Goal: Task Accomplishment & Management: Use online tool/utility

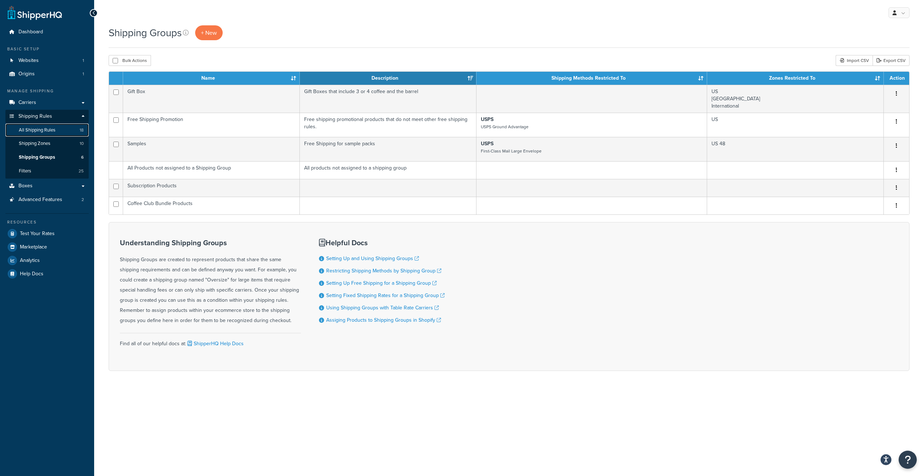
click at [56, 134] on link "All Shipping Rules 18" at bounding box center [46, 129] width 83 height 13
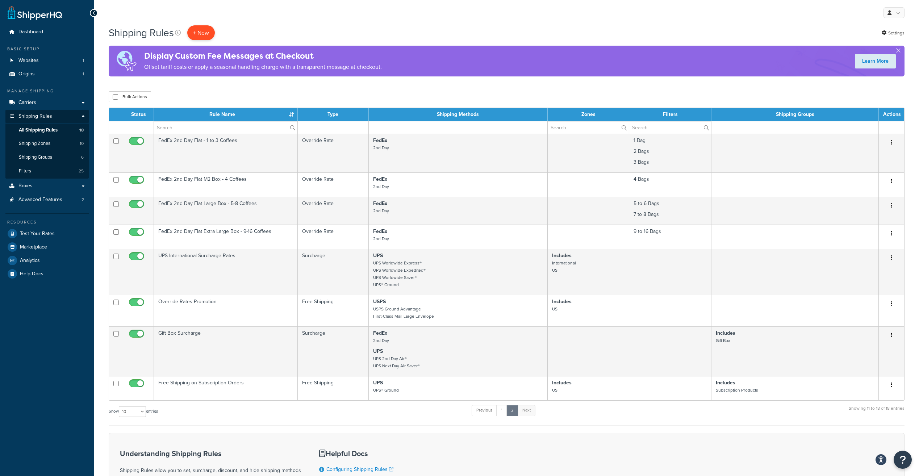
click at [194, 29] on p "+ New" at bounding box center [201, 32] width 28 height 15
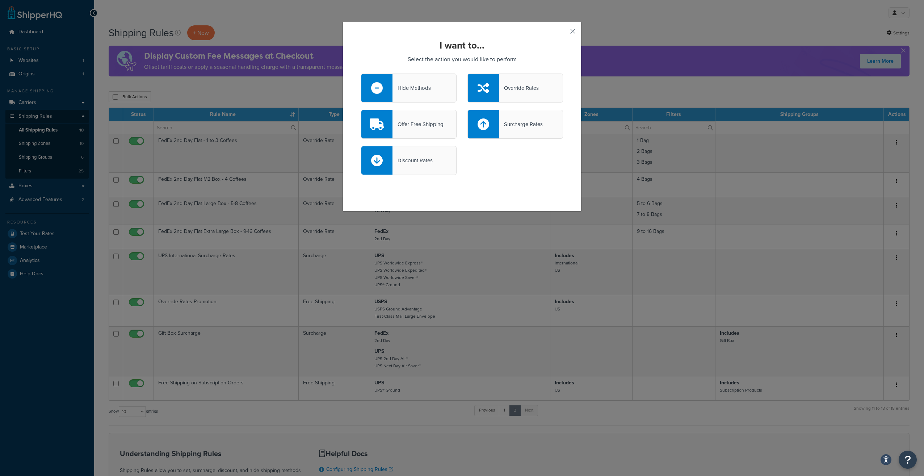
click at [442, 125] on div "Offer Free Shipping" at bounding box center [409, 124] width 96 height 29
click at [0, 0] on input "Offer Free Shipping" at bounding box center [0, 0] width 0 height 0
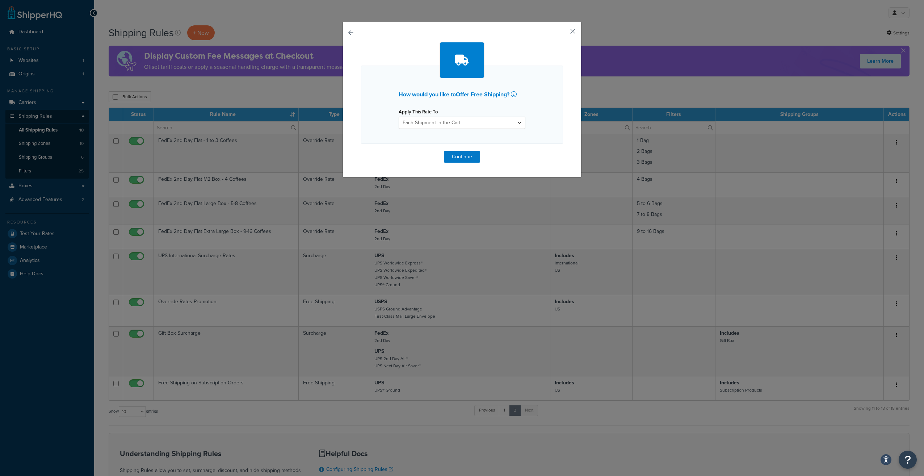
click at [455, 115] on div "Apply This Rate To Each Shipment in the Cart Each Shipping Group in the Cart Ea…" at bounding box center [462, 117] width 127 height 22
click at [453, 119] on select "Each Shipment in the Cart Each Shipping Group in the Cart Each Item within a Sh…" at bounding box center [462, 123] width 127 height 12
select select "SHIPPING_GROUP"
click at [399, 117] on select "Each Shipment in the Cart Each Shipping Group in the Cart Each Item within a Sh…" at bounding box center [462, 123] width 127 height 12
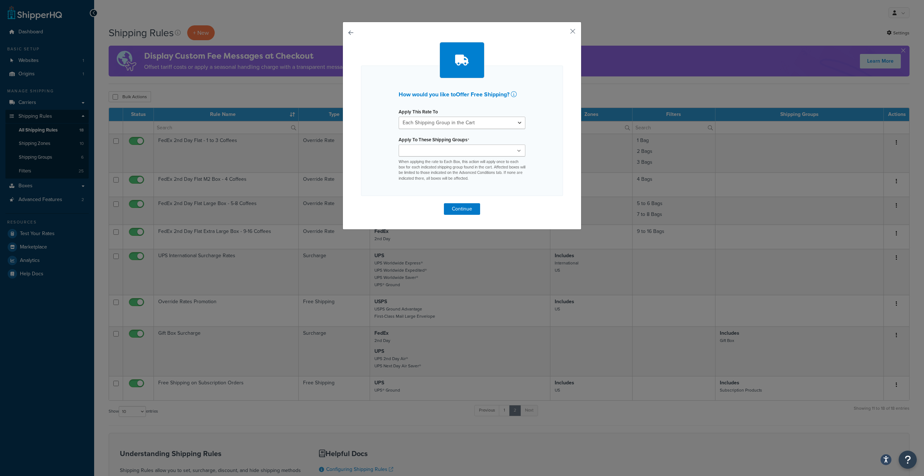
click at [447, 148] on input "Apply To These Shipping Groups" at bounding box center [433, 151] width 64 height 8
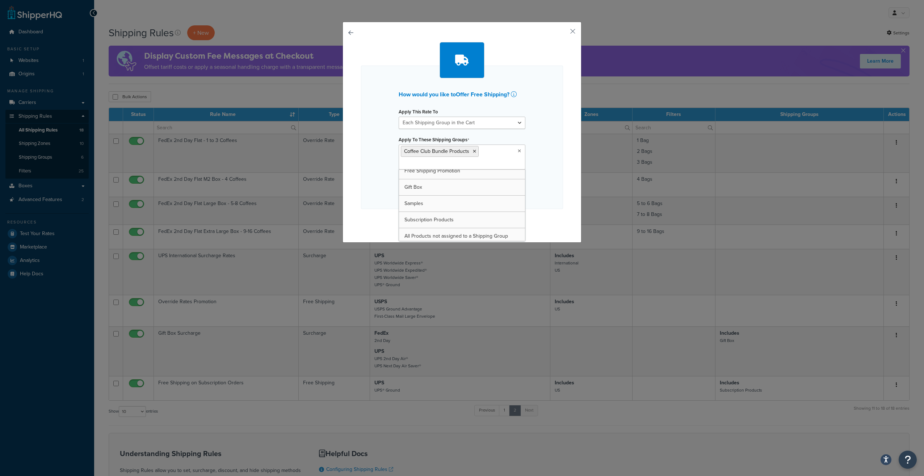
scroll to position [9, 0]
click at [543, 186] on div "How would you like to Offer Free Shipping ? Apply This Rate To Each Shipment in…" at bounding box center [462, 137] width 202 height 143
click at [460, 222] on button "Continue" at bounding box center [462, 222] width 36 height 12
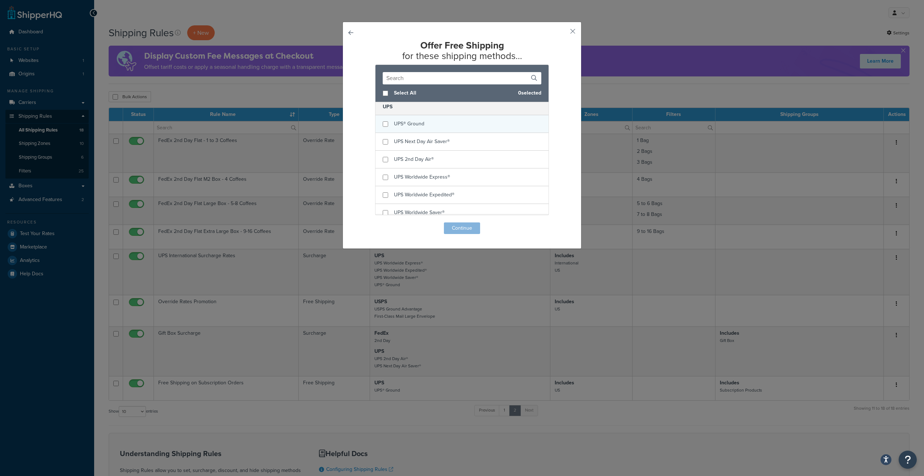
scroll to position [109, 0]
click at [383, 143] on input "checkbox" at bounding box center [385, 141] width 5 height 5
checkbox input "true"
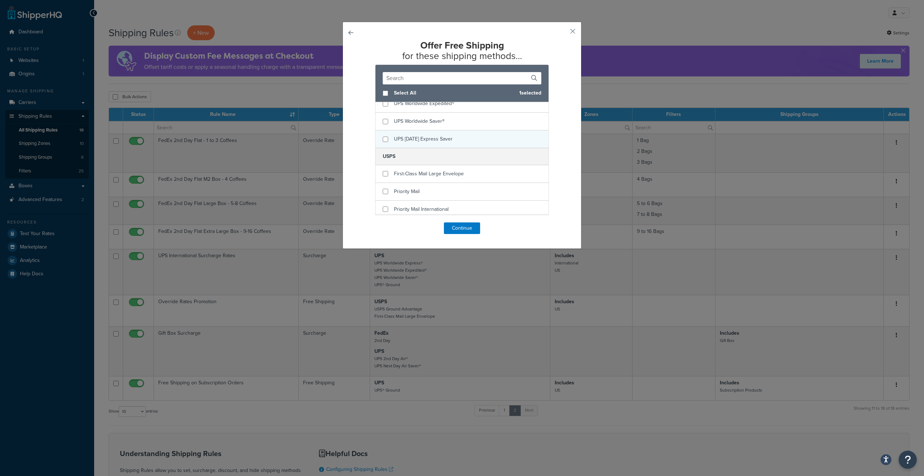
scroll to position [238, 0]
click at [454, 228] on button "Continue" at bounding box center [462, 228] width 36 height 12
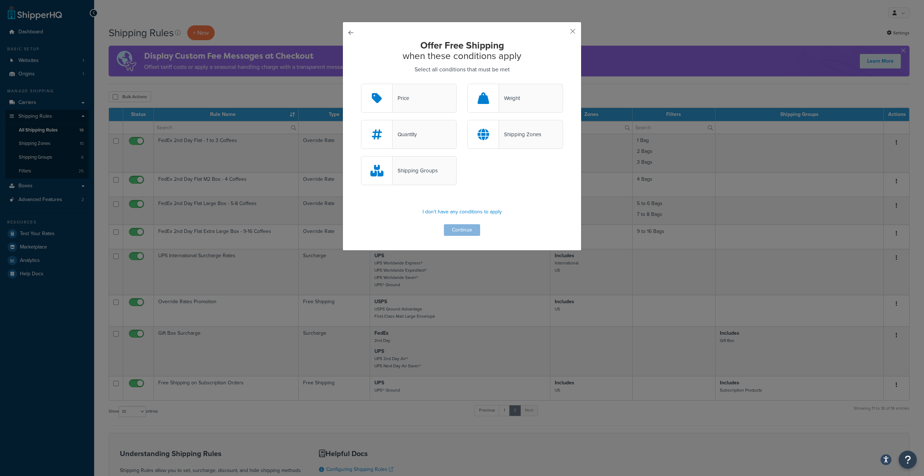
click at [427, 168] on div "Shipping Groups" at bounding box center [414, 170] width 45 height 10
click at [0, 0] on input "Shipping Groups" at bounding box center [0, 0] width 0 height 0
click at [464, 231] on button "Continue" at bounding box center [462, 230] width 36 height 12
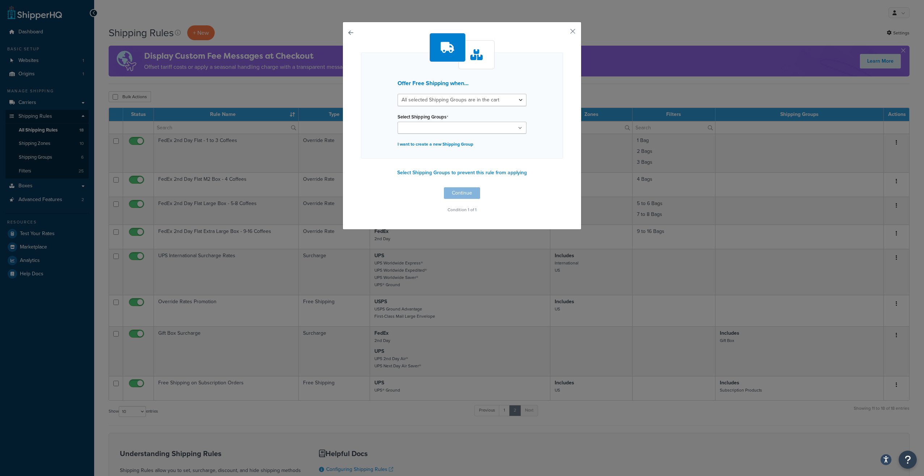
click at [439, 129] on input "Select Shipping Groups" at bounding box center [432, 128] width 64 height 8
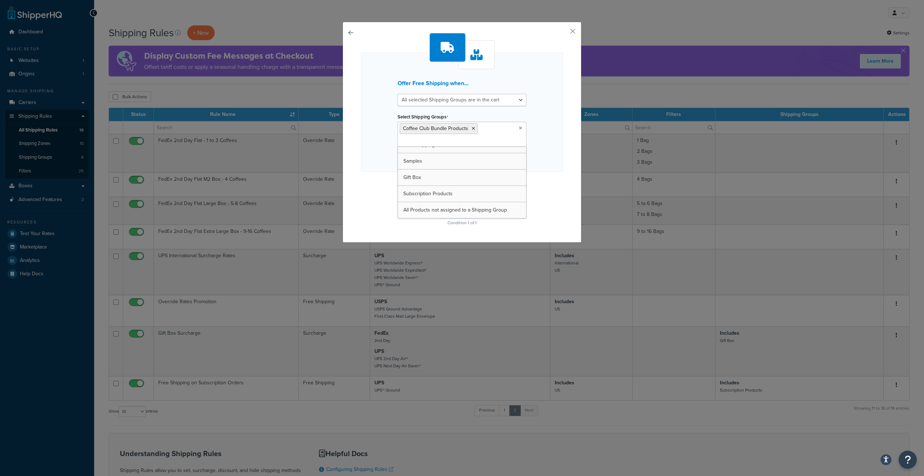
click at [555, 153] on div "Offer Free Shipping when... All selected Shipping Groups are in the cart Any se…" at bounding box center [462, 112] width 202 height 119
click at [461, 208] on button "Continue" at bounding box center [462, 206] width 36 height 12
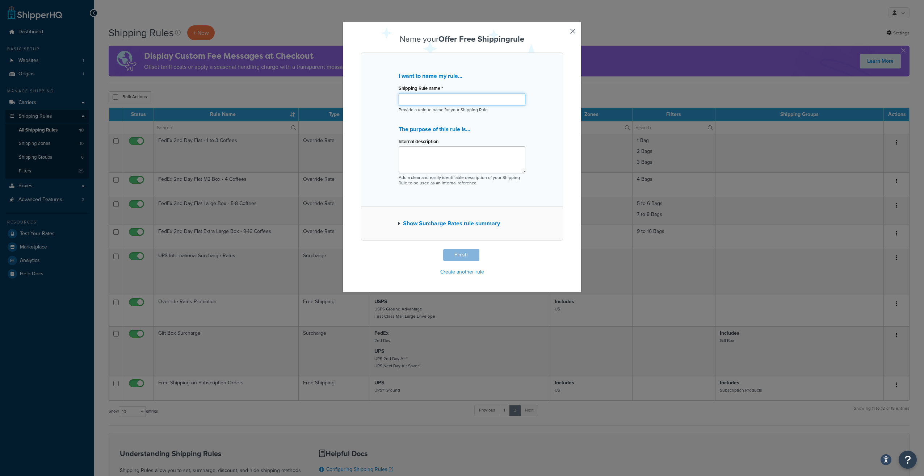
click at [445, 98] on input "Shipping Rule name *" at bounding box center [462, 99] width 127 height 12
type input "Coffee Bundles Free Shipping"
click at [467, 255] on button "Finish" at bounding box center [461, 255] width 36 height 12
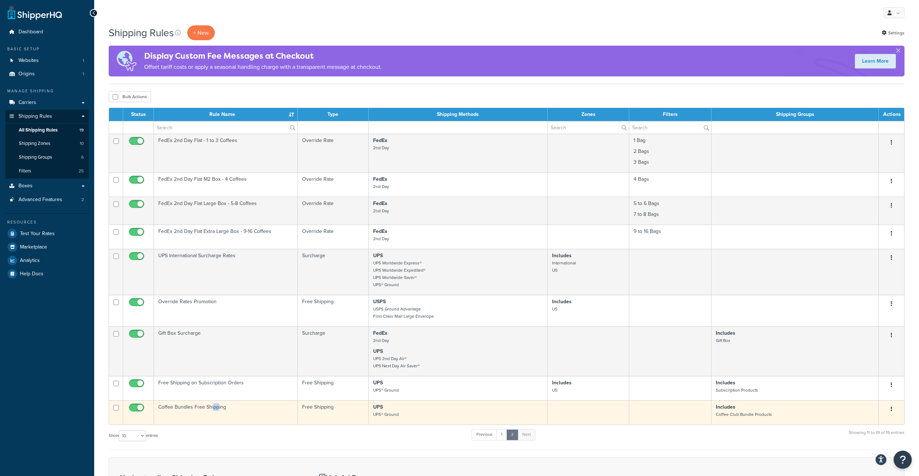
drag, startPoint x: 212, startPoint y: 416, endPoint x: 217, endPoint y: 408, distance: 9.3
click at [217, 408] on td "Coffee Bundles Free Shipping" at bounding box center [226, 412] width 144 height 24
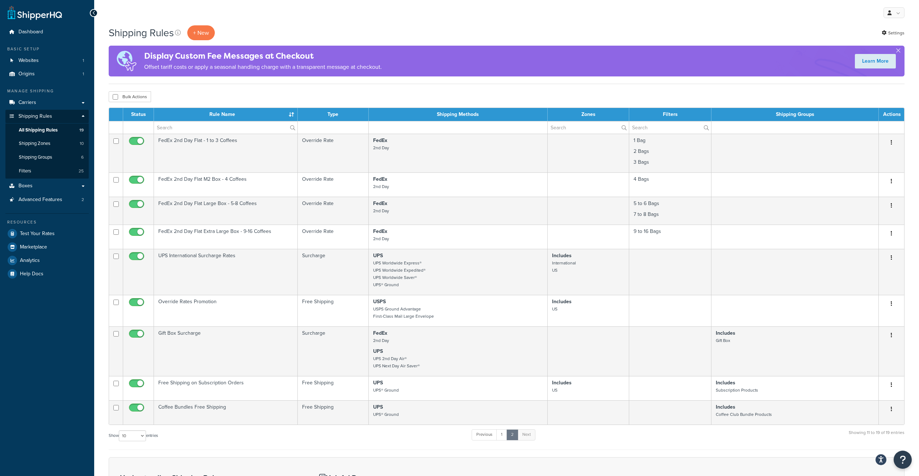
click at [308, 428] on div "Status Rule Name Type Shipping Methods Zones Filters Shipping Groups Actions Fe…" at bounding box center [506, 279] width 795 height 342
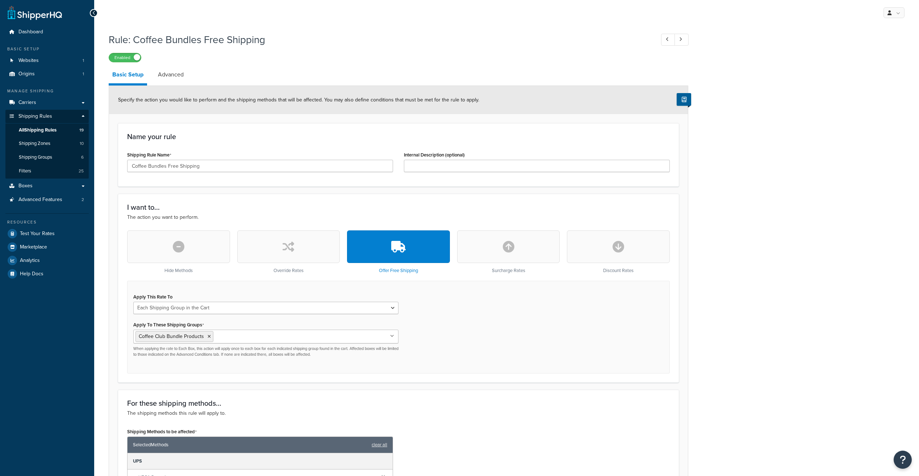
select select "SHIPPING_GROUP"
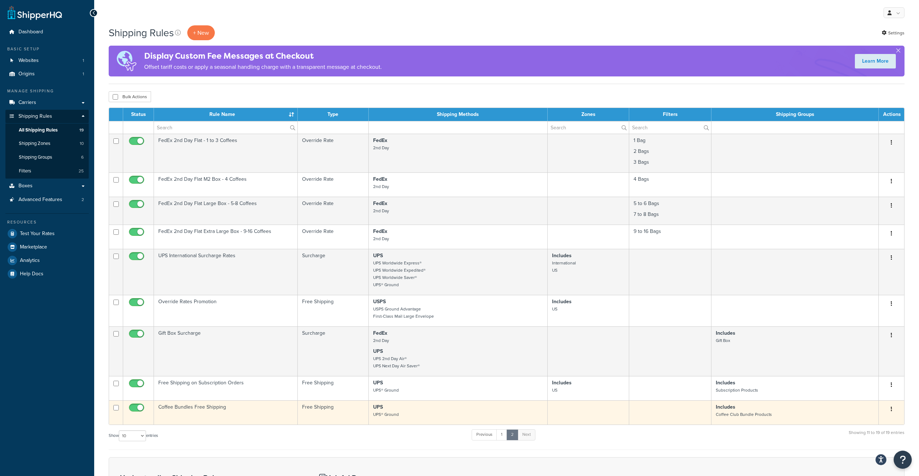
click at [578, 413] on td at bounding box center [588, 412] width 82 height 24
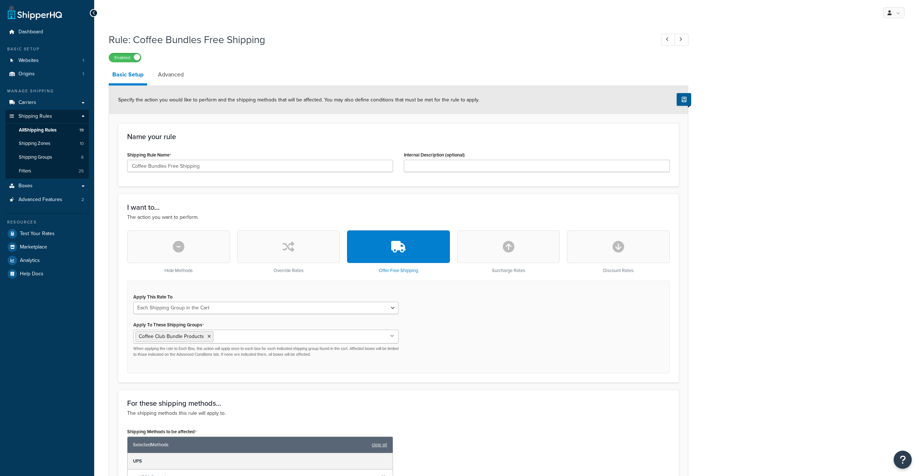
select select "SHIPPING_GROUP"
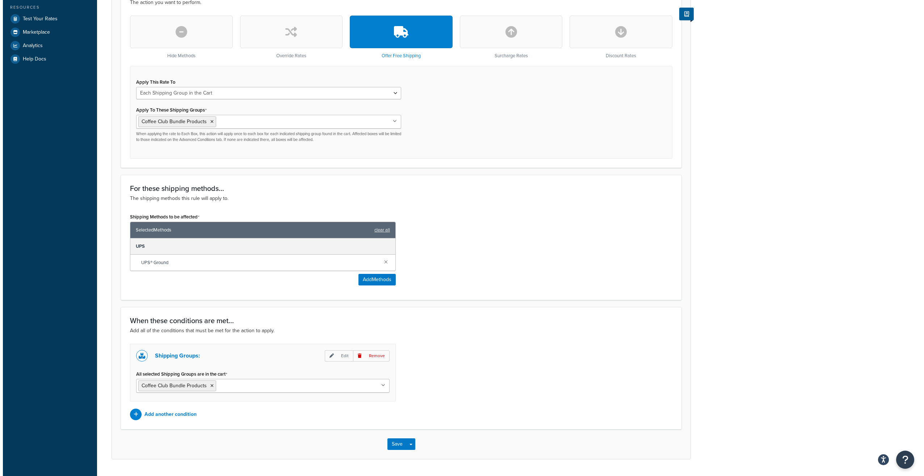
scroll to position [235, 0]
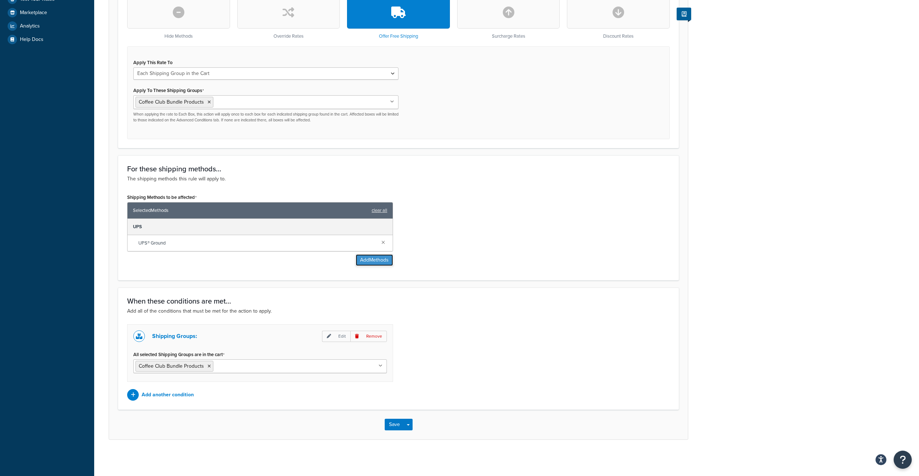
click at [363, 260] on button "Add Methods" at bounding box center [374, 260] width 37 height 12
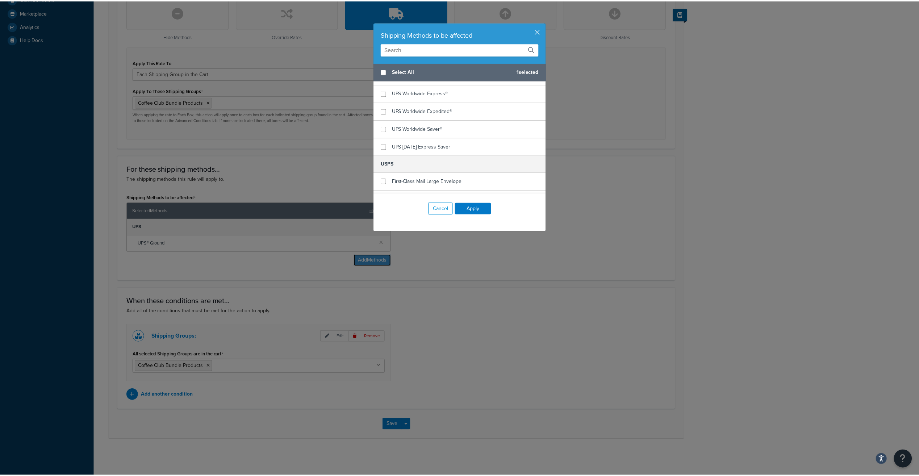
scroll to position [238, 0]
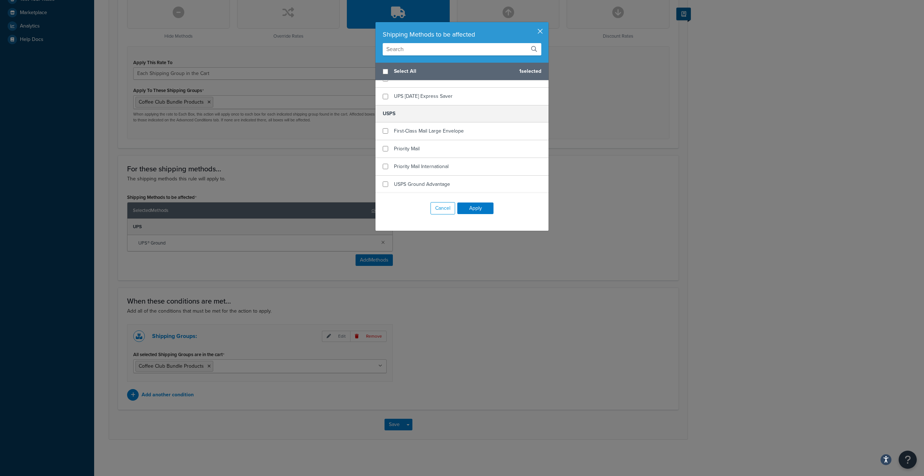
click at [547, 24] on button "button" at bounding box center [548, 23] width 2 height 2
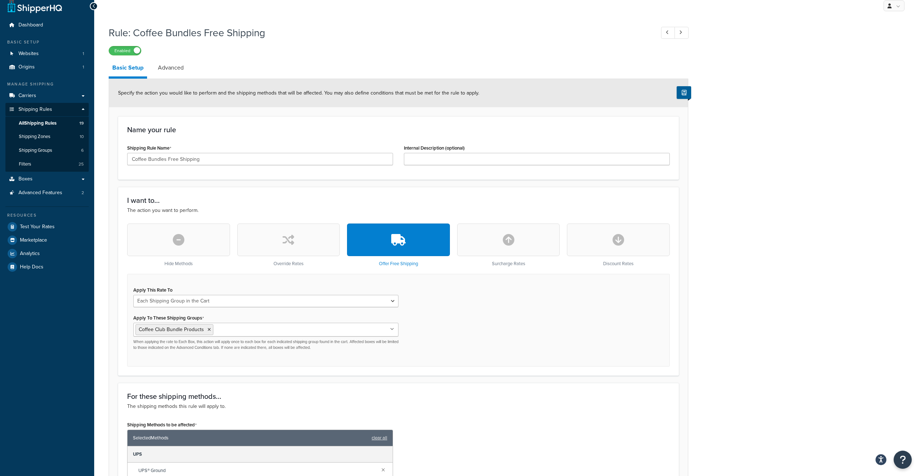
scroll to position [0, 0]
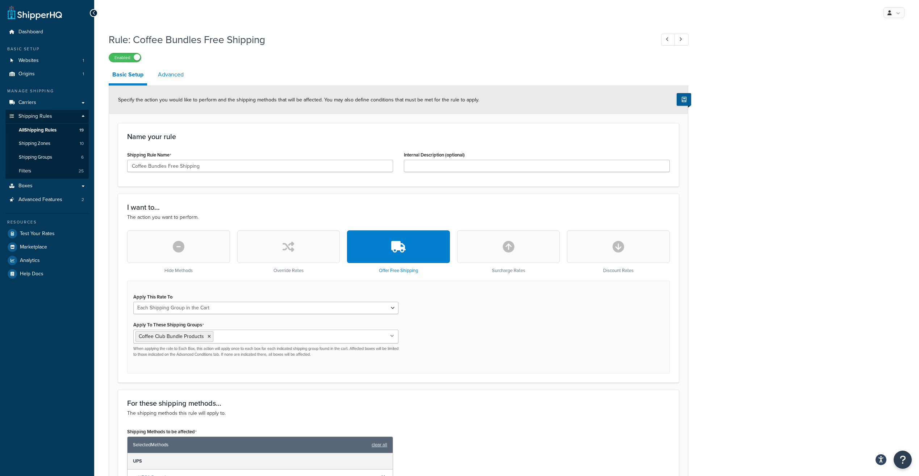
click at [179, 76] on link "Advanced" at bounding box center [170, 74] width 33 height 17
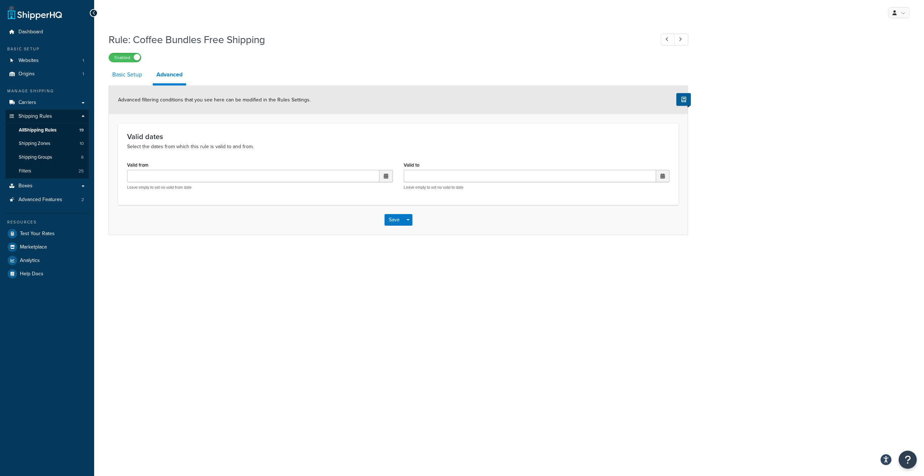
click at [136, 76] on link "Basic Setup" at bounding box center [127, 74] width 37 height 17
select select "SHIPPING_GROUP"
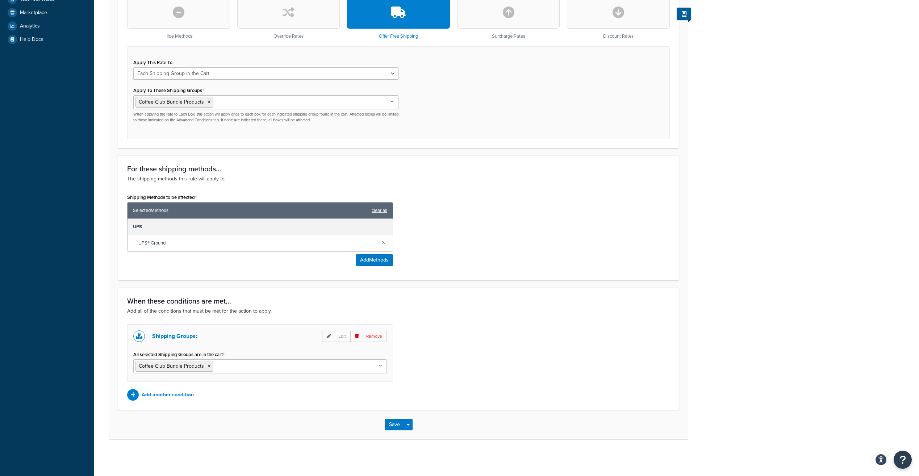
scroll to position [235, 0]
click at [169, 400] on div "Add another condition" at bounding box center [260, 395] width 266 height 12
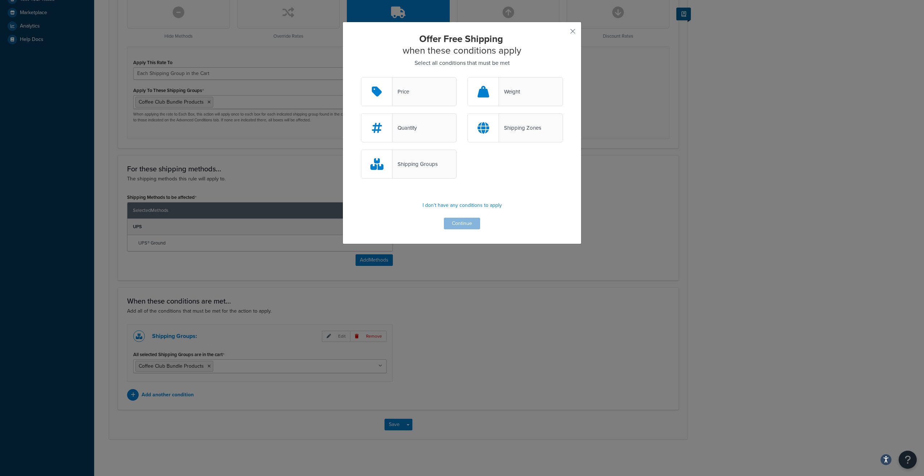
click at [484, 134] on icon at bounding box center [484, 128] width 12 height 12
click at [0, 0] on input "Shipping Zones" at bounding box center [0, 0] width 0 height 0
click at [456, 223] on button "Continue" at bounding box center [462, 224] width 36 height 12
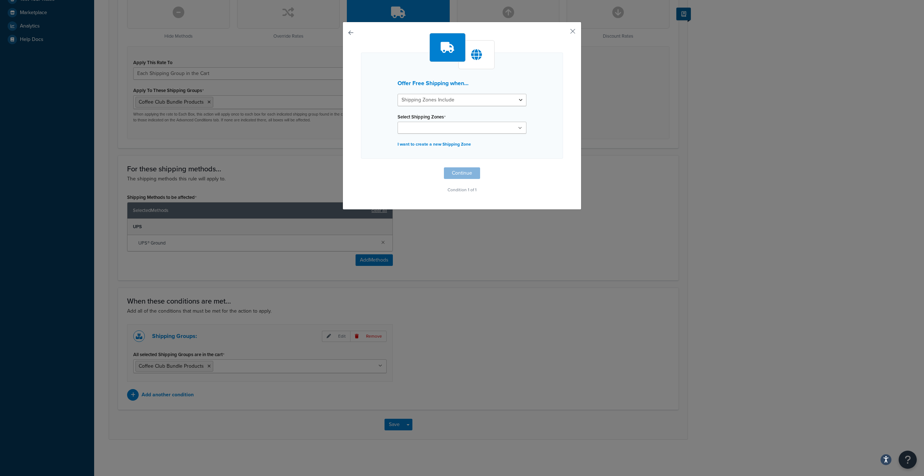
click at [451, 130] on input "Select Shipping Zones" at bounding box center [432, 128] width 64 height 8
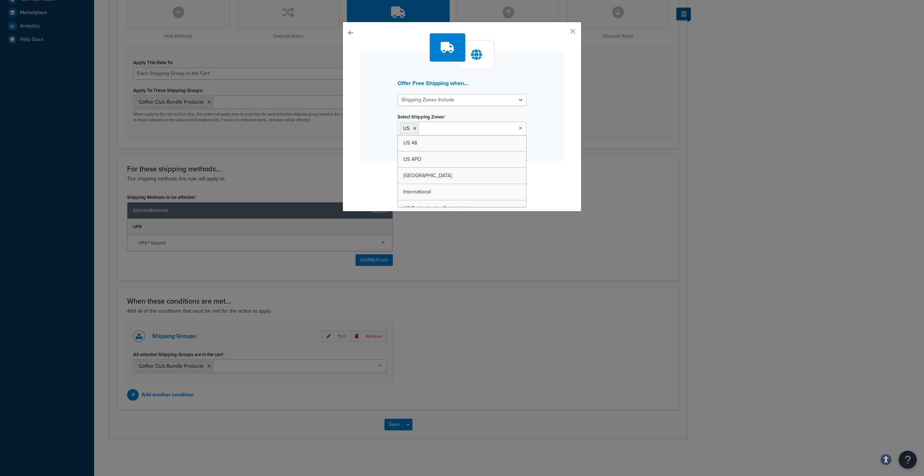
drag, startPoint x: 546, startPoint y: 156, endPoint x: 525, endPoint y: 182, distance: 33.5
click at [546, 156] on div "Offer Free Shipping when... Shipping Zones Include Shipping Zones Do Not Includ…" at bounding box center [462, 107] width 202 height 108
click at [458, 177] on button "Continue" at bounding box center [462, 175] width 36 height 12
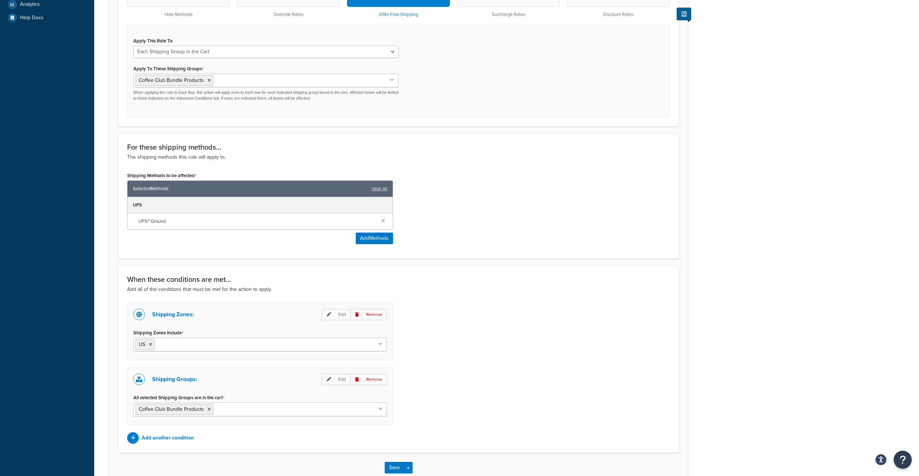
scroll to position [300, 0]
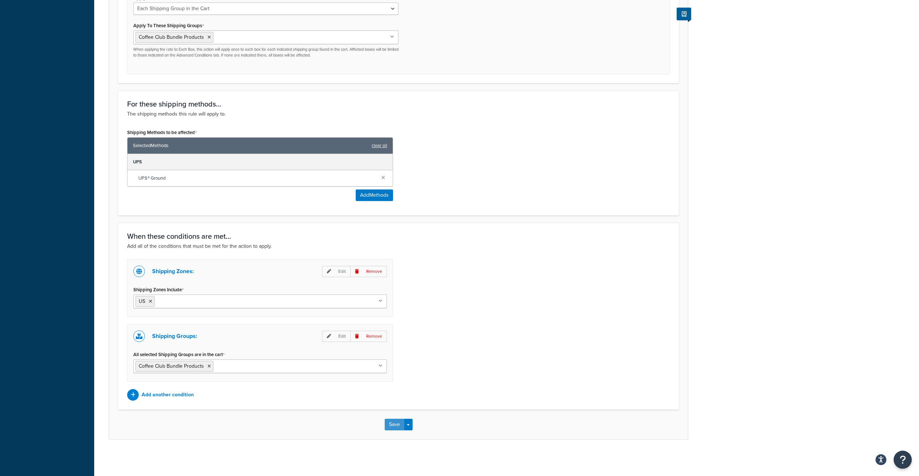
drag, startPoint x: 393, startPoint y: 421, endPoint x: 398, endPoint y: 425, distance: 5.7
click at [393, 421] on button "Save" at bounding box center [395, 425] width 20 height 12
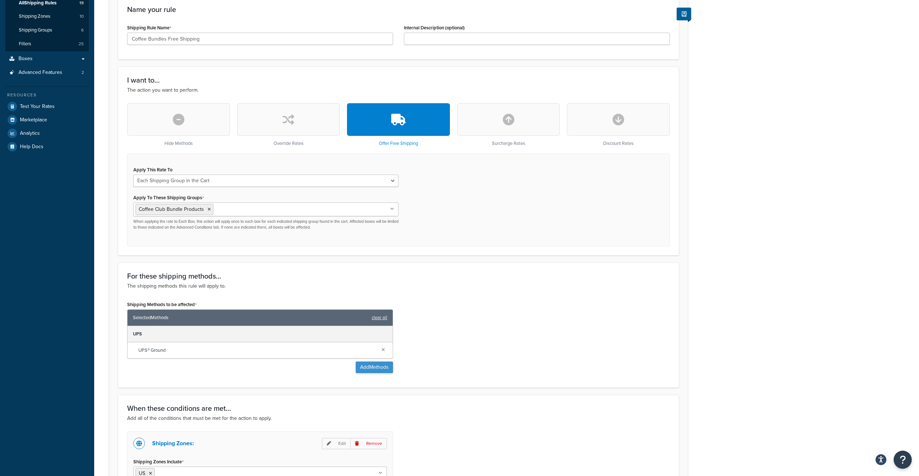
scroll to position [181, 0]
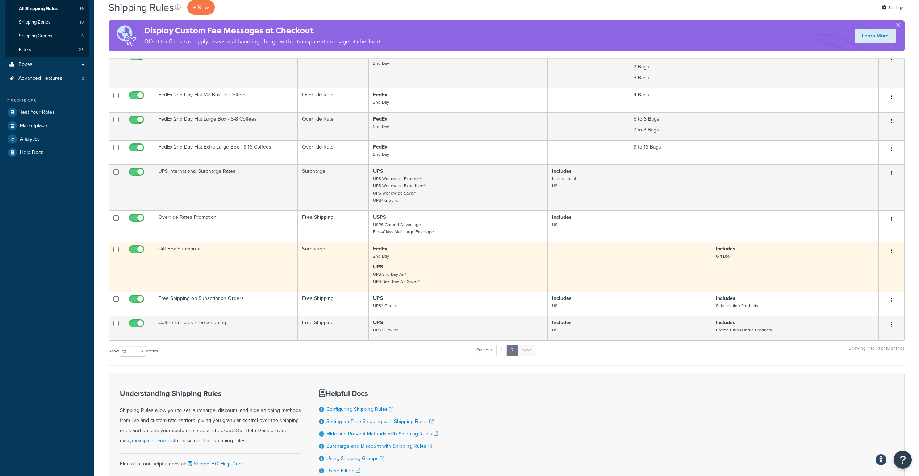
scroll to position [194, 0]
